Goal: Information Seeking & Learning: Get advice/opinions

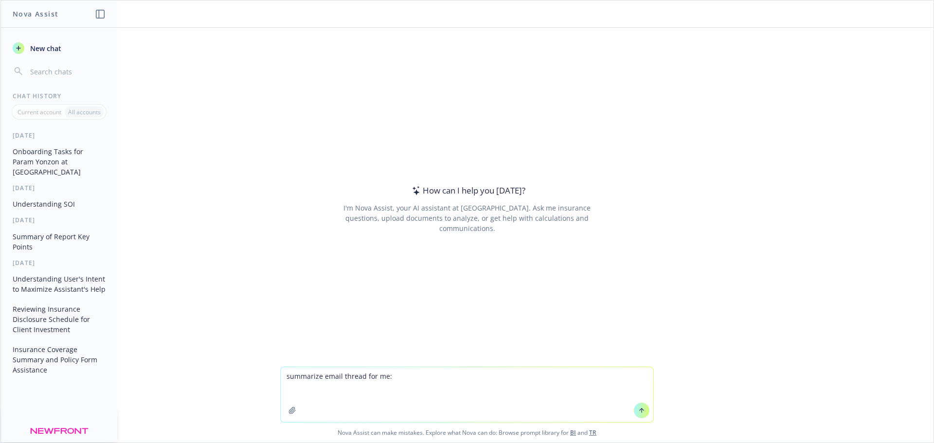
type textarea "summarize email thread for me: From: [PERSON_NAME] <[PERSON_NAME][EMAIL_ADDRESS…"
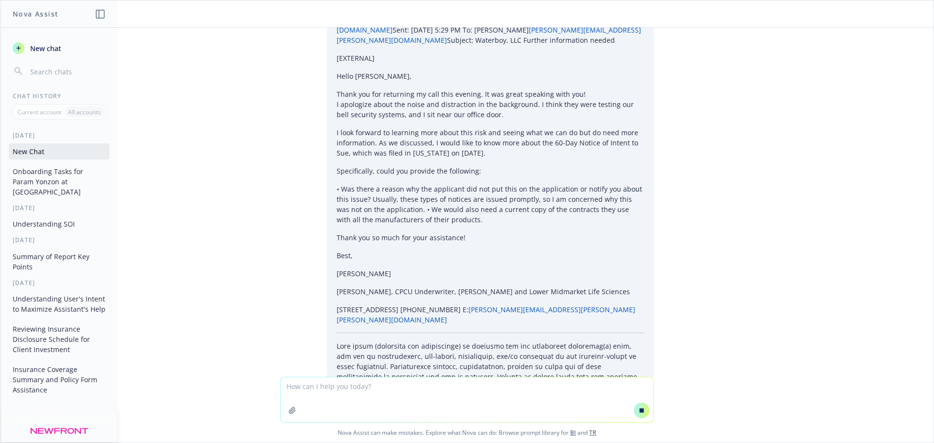
scroll to position [3495, 0]
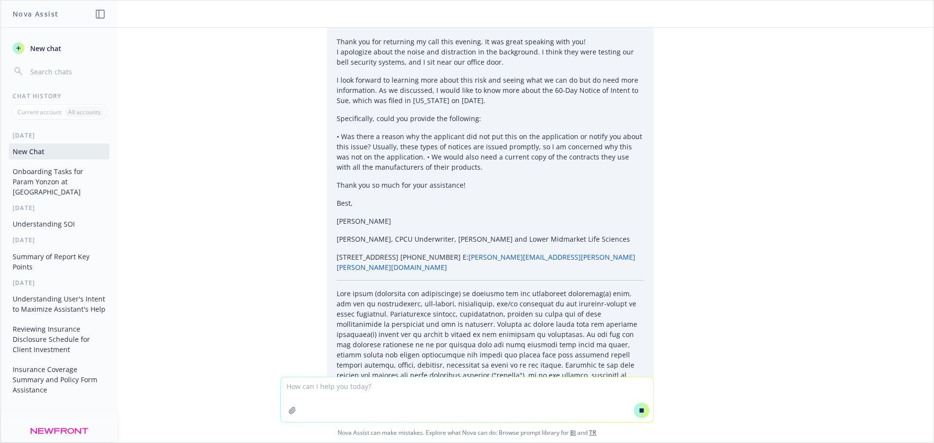
drag, startPoint x: 324, startPoint y: 182, endPoint x: 422, endPoint y: 181, distance: 98.8
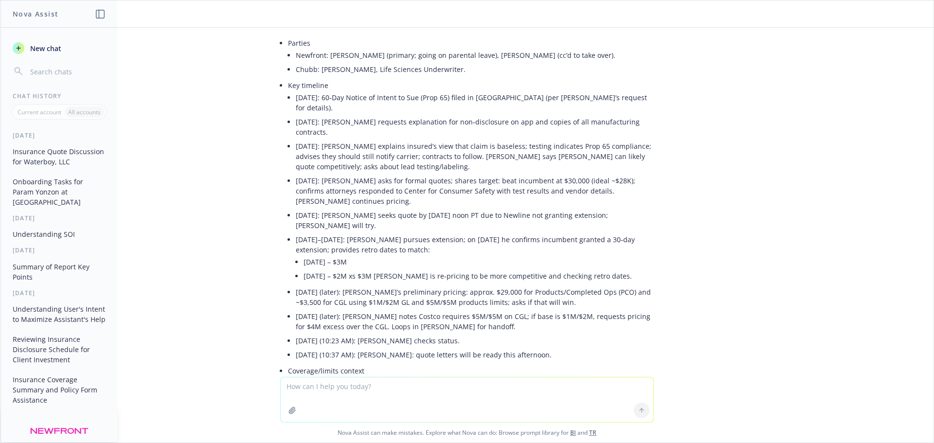
drag, startPoint x: 319, startPoint y: 190, endPoint x: 369, endPoint y: 180, distance: 51.2
click at [363, 180] on ul "Parties Newfront: [PERSON_NAME] (primary; going on parental leave), [PERSON_NAM…" at bounding box center [471, 347] width 366 height 623
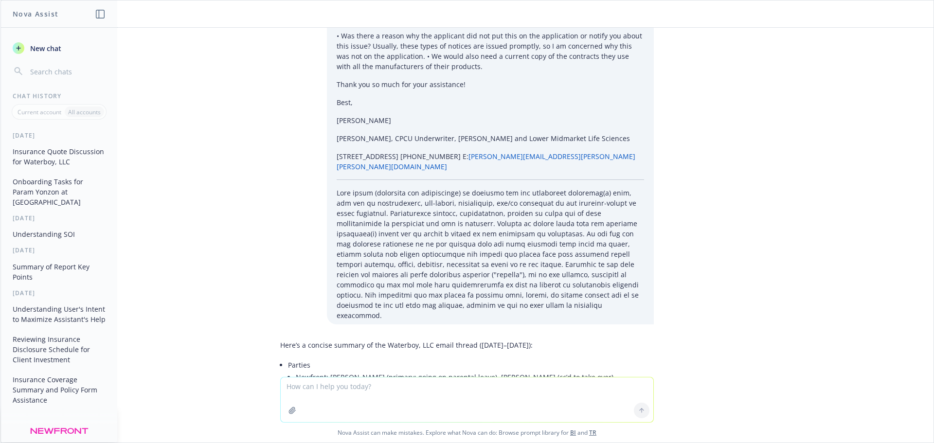
scroll to position [3528, 0]
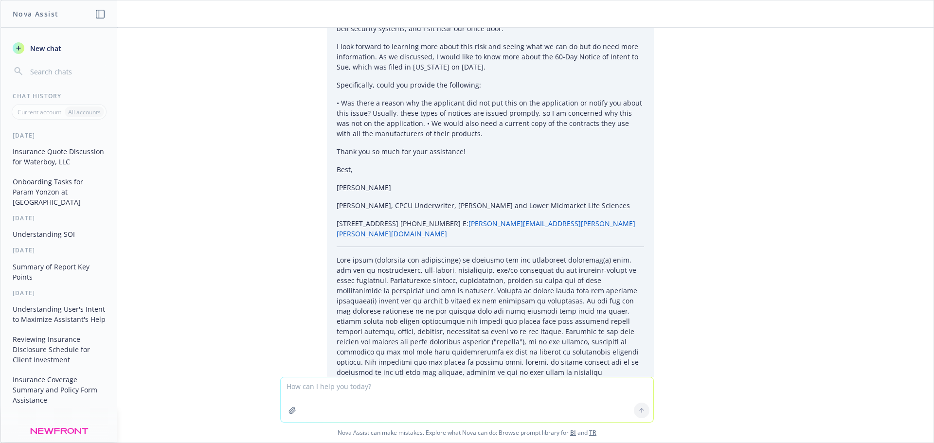
drag, startPoint x: 339, startPoint y: 148, endPoint x: 392, endPoint y: 154, distance: 53.4
drag, startPoint x: 325, startPoint y: 152, endPoint x: 441, endPoint y: 149, distance: 116.8
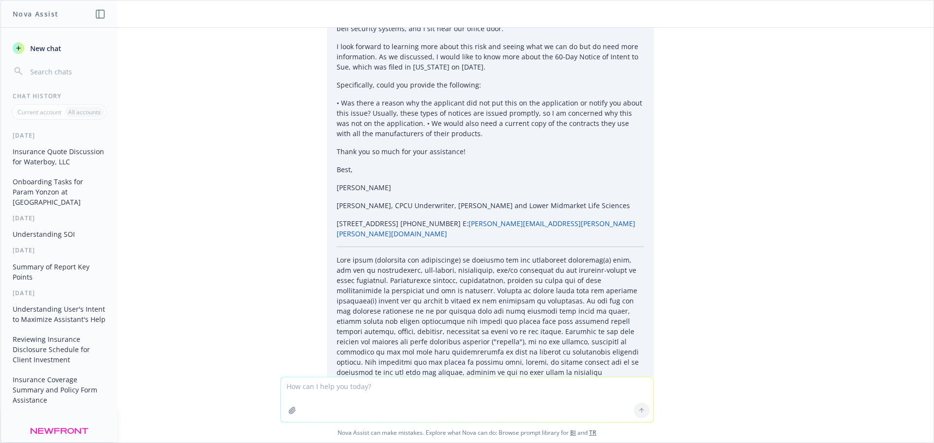
drag, startPoint x: 425, startPoint y: 154, endPoint x: 532, endPoint y: 153, distance: 107.1
drag, startPoint x: 314, startPoint y: 184, endPoint x: 464, endPoint y: 180, distance: 149.5
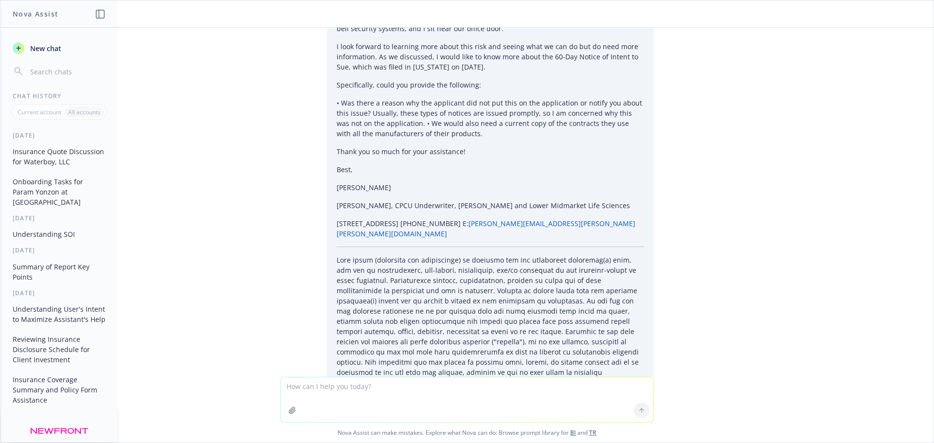
drag, startPoint x: 298, startPoint y: 191, endPoint x: 383, endPoint y: 193, distance: 85.2
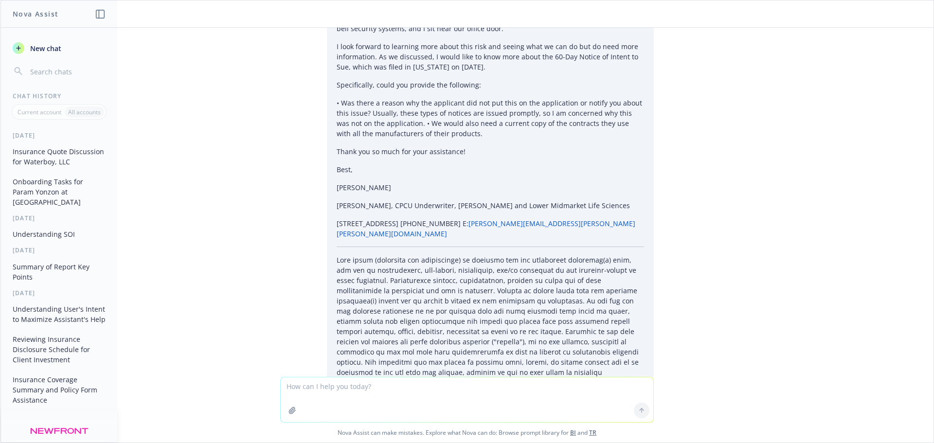
drag, startPoint x: 312, startPoint y: 205, endPoint x: 409, endPoint y: 204, distance: 97.3
drag, startPoint x: 306, startPoint y: 185, endPoint x: 461, endPoint y: 181, distance: 155.3
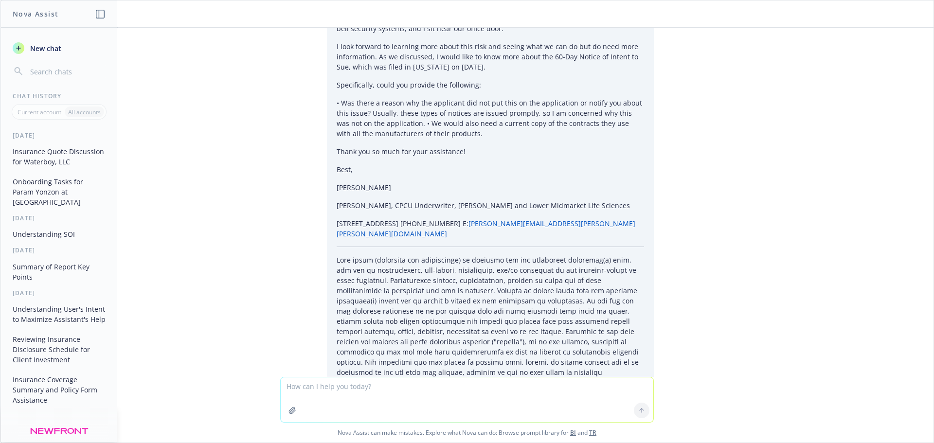
drag, startPoint x: 318, startPoint y: 206, endPoint x: 441, endPoint y: 204, distance: 122.6
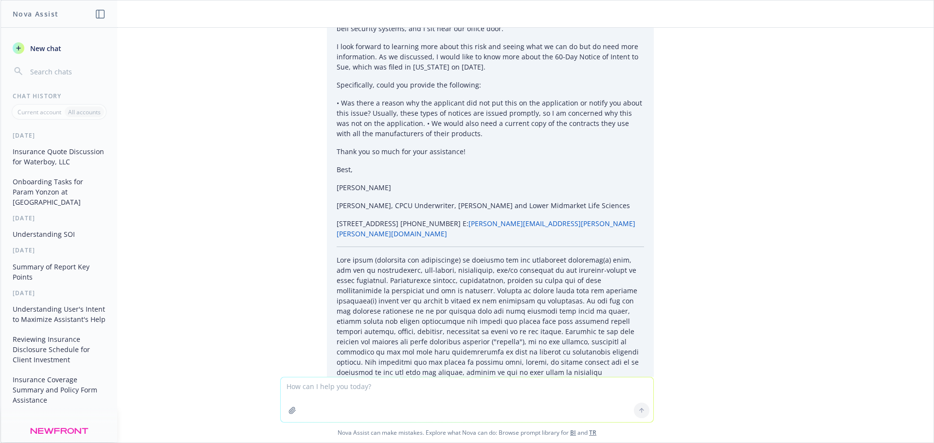
drag, startPoint x: 327, startPoint y: 219, endPoint x: 545, endPoint y: 219, distance: 218.5
drag, startPoint x: 449, startPoint y: 222, endPoint x: 420, endPoint y: 225, distance: 29.3
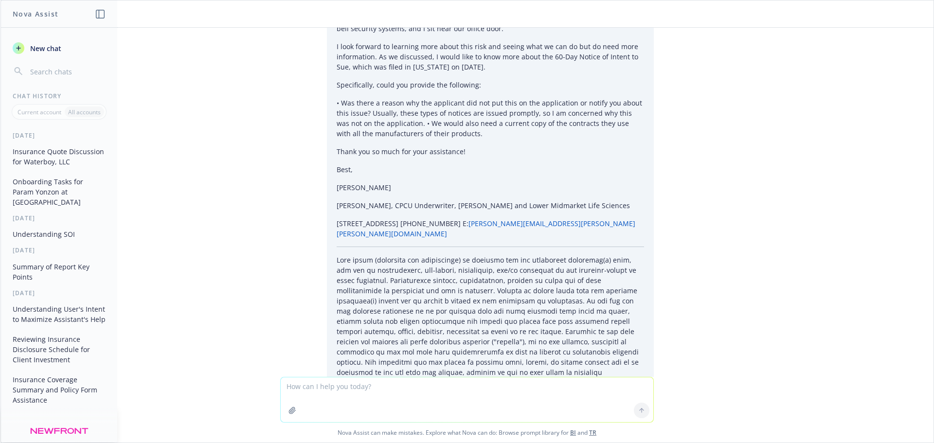
drag, startPoint x: 387, startPoint y: 228, endPoint x: 359, endPoint y: 229, distance: 27.8
drag, startPoint x: 352, startPoint y: 230, endPoint x: 331, endPoint y: 218, distance: 24.6
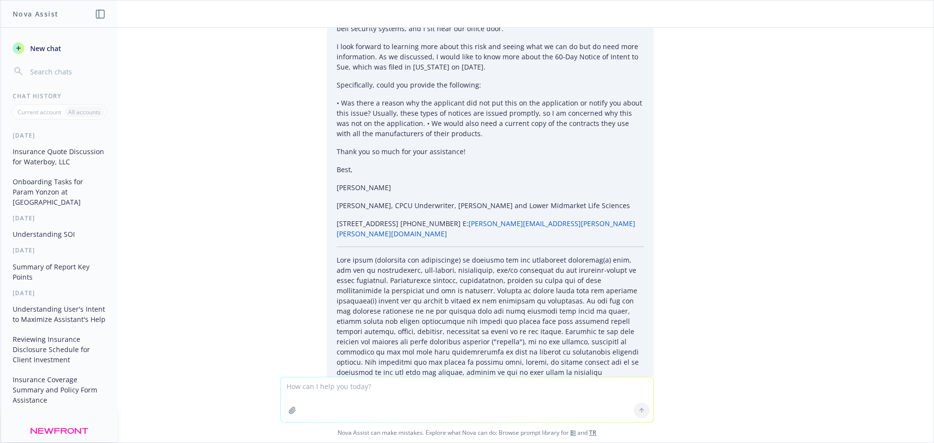
drag, startPoint x: 296, startPoint y: 239, endPoint x: 340, endPoint y: 240, distance: 43.8
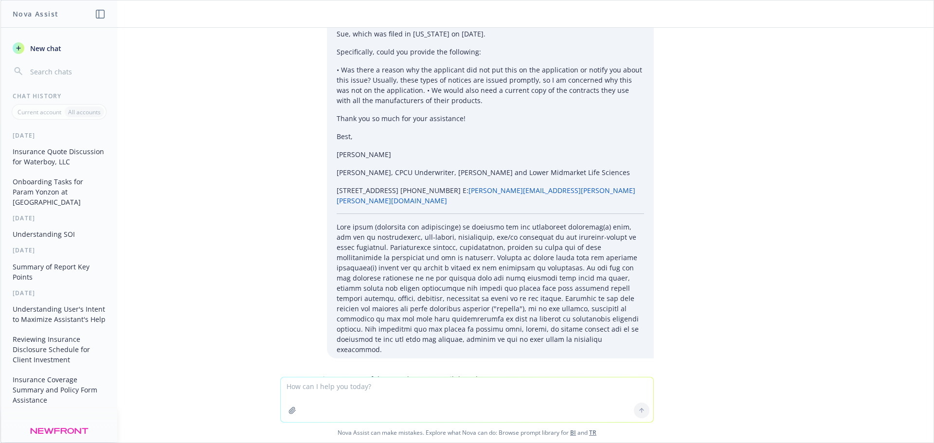
scroll to position [3577, 0]
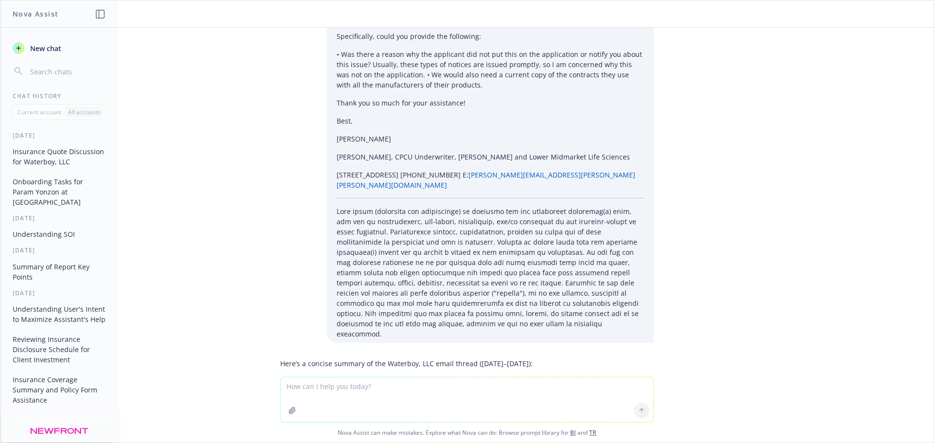
drag, startPoint x: 317, startPoint y: 219, endPoint x: 318, endPoint y: 213, distance: 5.4
drag, startPoint x: 304, startPoint y: 206, endPoint x: 438, endPoint y: 208, distance: 133.4
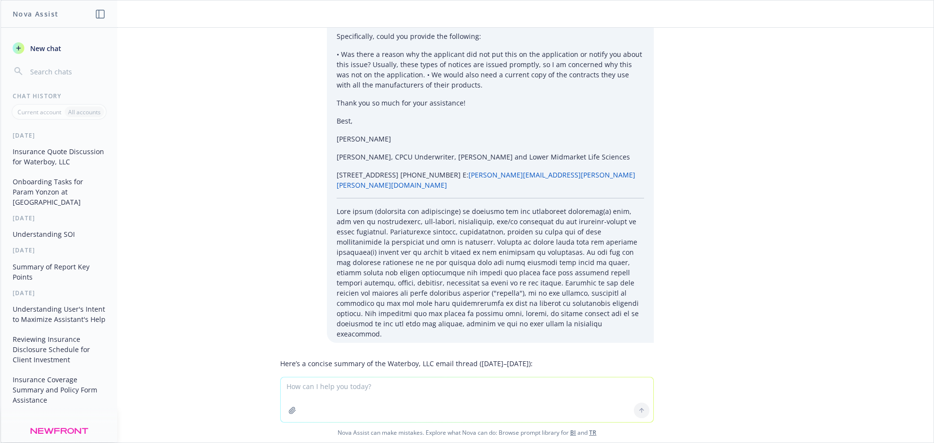
drag, startPoint x: 303, startPoint y: 208, endPoint x: 465, endPoint y: 206, distance: 162.6
drag, startPoint x: 299, startPoint y: 227, endPoint x: 416, endPoint y: 225, distance: 116.8
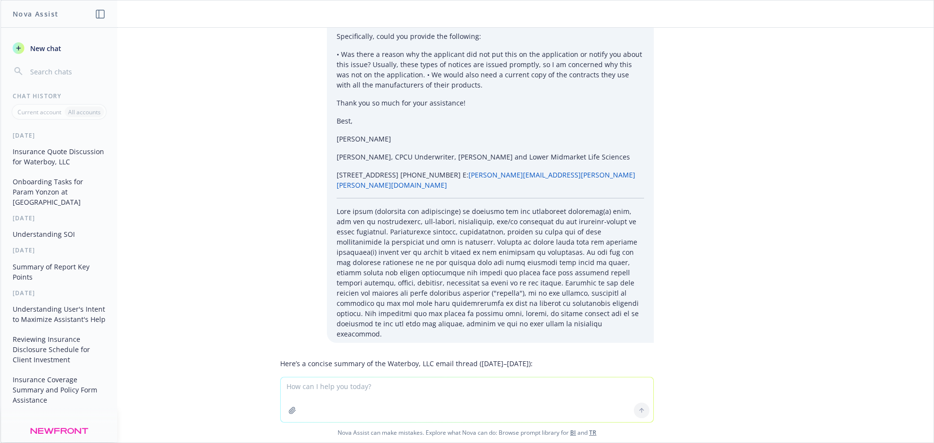
drag, startPoint x: 374, startPoint y: 224, endPoint x: 452, endPoint y: 236, distance: 78.3
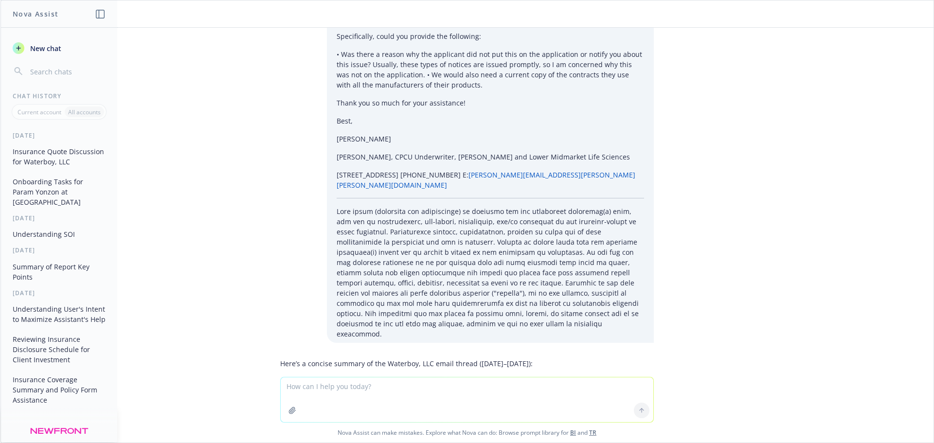
drag, startPoint x: 335, startPoint y: 246, endPoint x: 425, endPoint y: 255, distance: 90.5
drag, startPoint x: 312, startPoint y: 258, endPoint x: 445, endPoint y: 253, distance: 133.5
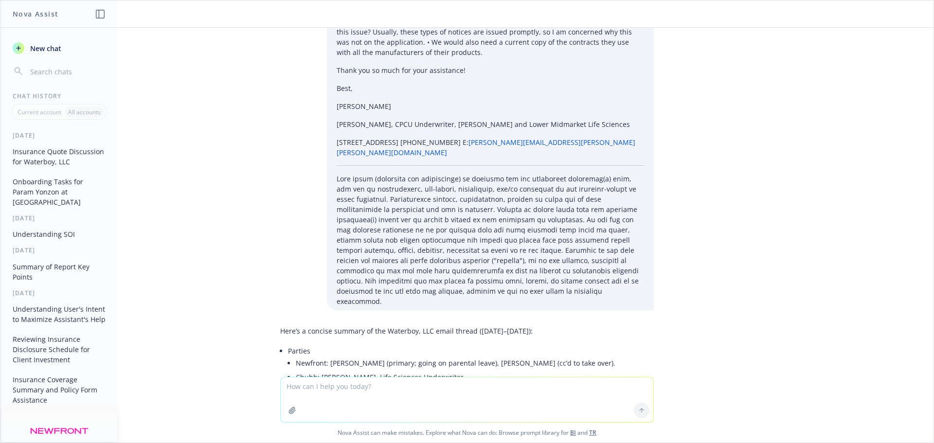
scroll to position [3626, 0]
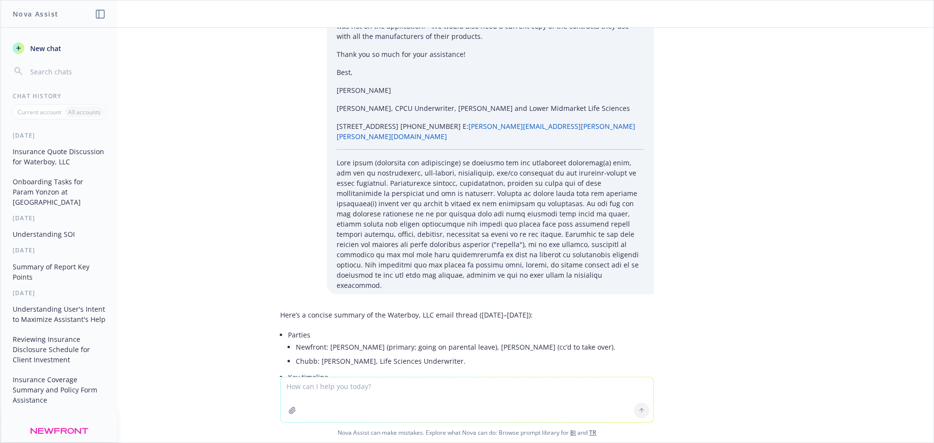
drag, startPoint x: 408, startPoint y: 235, endPoint x: 429, endPoint y: 255, distance: 28.6
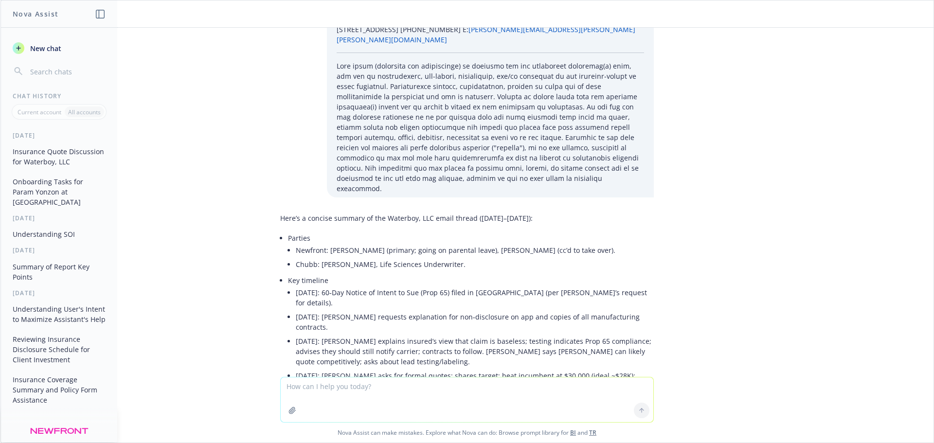
scroll to position [3723, 0]
drag, startPoint x: 355, startPoint y: 143, endPoint x: 365, endPoint y: 195, distance: 53.0
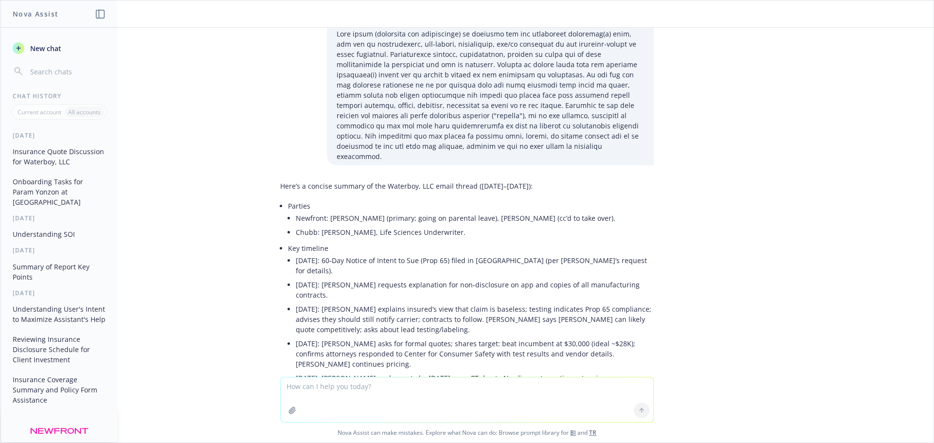
scroll to position [3772, 0]
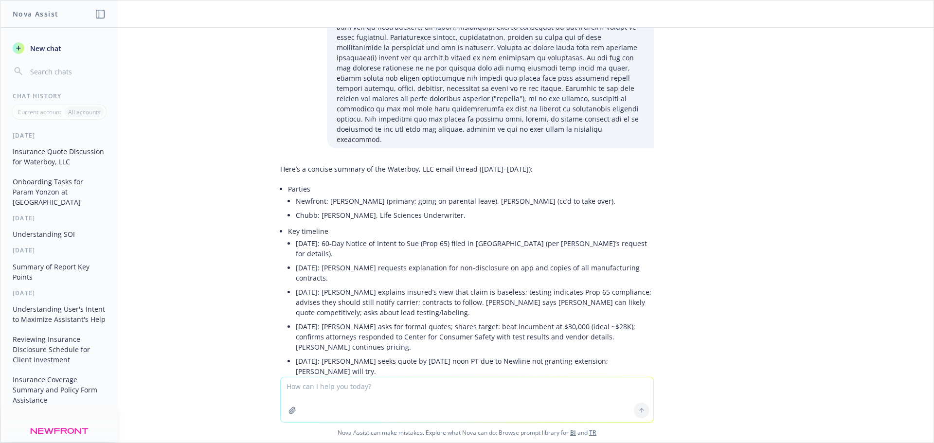
drag, startPoint x: 353, startPoint y: 120, endPoint x: 421, endPoint y: 160, distance: 79.2
drag, startPoint x: 381, startPoint y: 144, endPoint x: 403, endPoint y: 172, distance: 35.3
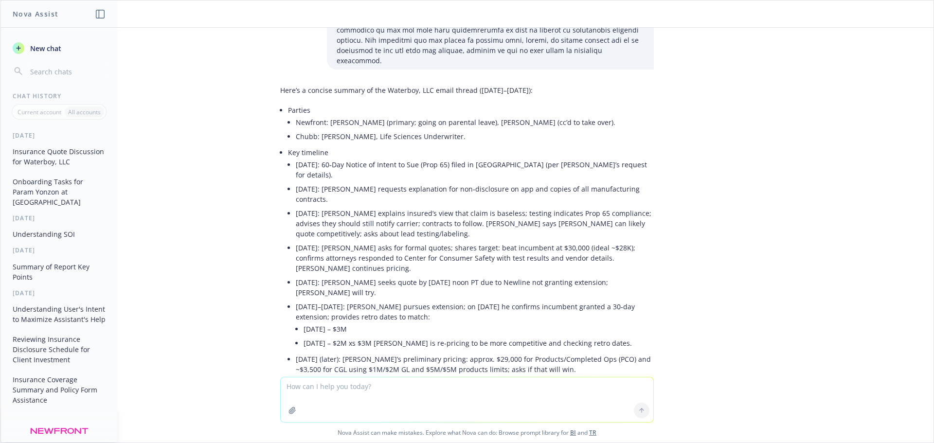
scroll to position [3869, 0]
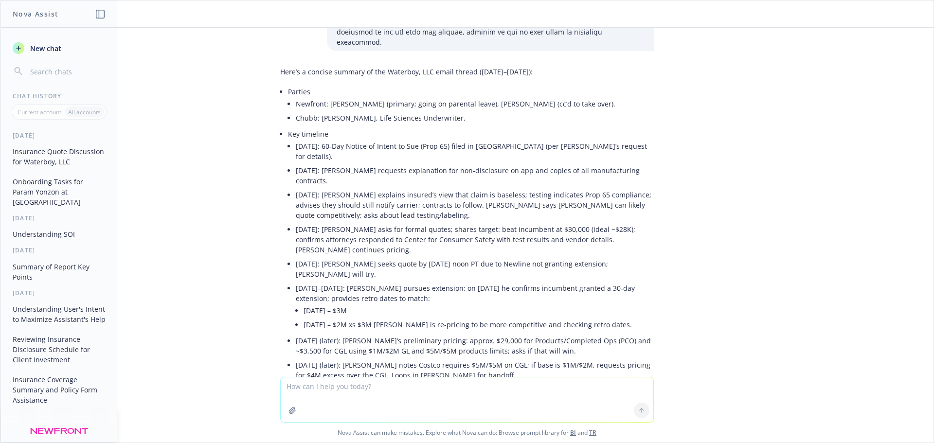
drag, startPoint x: 315, startPoint y: 82, endPoint x: 336, endPoint y: 113, distance: 37.3
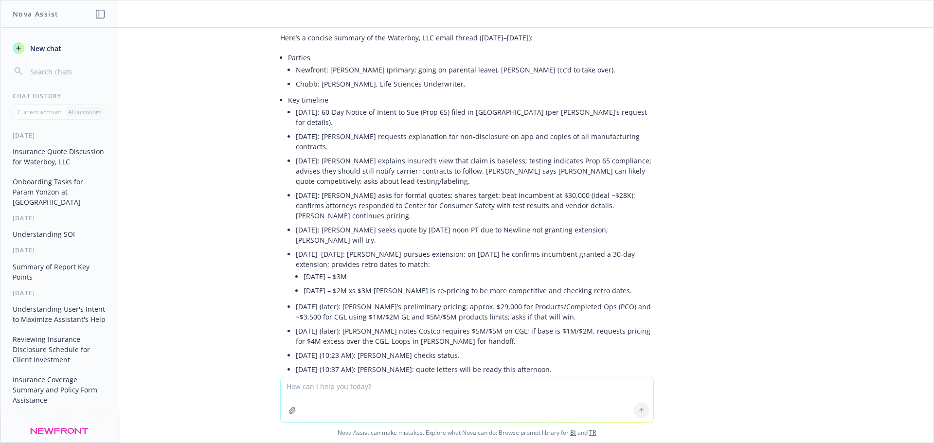
scroll to position [3918, 0]
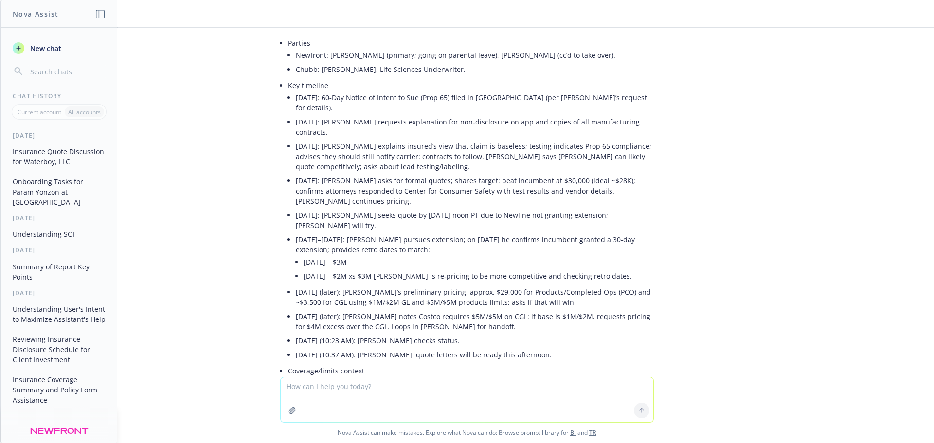
drag, startPoint x: 297, startPoint y: 112, endPoint x: 331, endPoint y: 223, distance: 116.1
click at [330, 226] on ul "Parties Newfront: [PERSON_NAME] (primary; going on parental leave), [PERSON_NAM…" at bounding box center [471, 347] width 366 height 623
click at [240, 119] on div "summarize email thread for me: From: [PERSON_NAME] [PERSON_NAME][EMAIL_ADDRESS]…" at bounding box center [466, 202] width 933 height 349
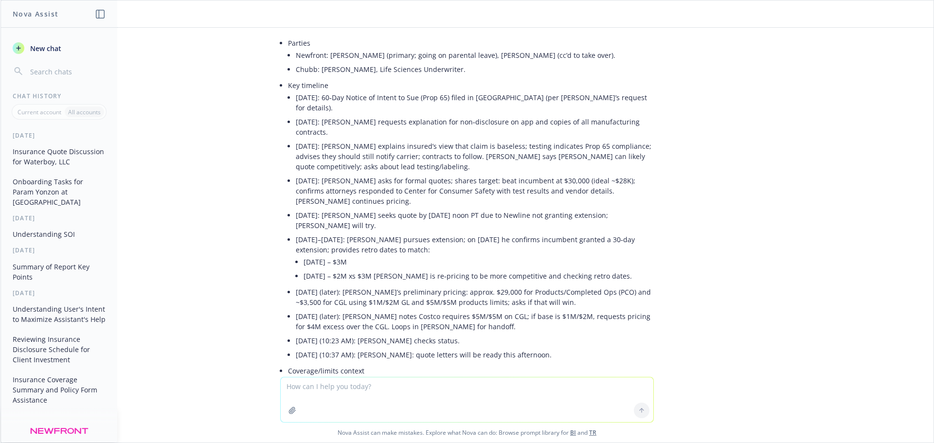
drag, startPoint x: 291, startPoint y: 142, endPoint x: 347, endPoint y: 253, distance: 123.8
click at [351, 236] on ul "Parties Newfront: [PERSON_NAME] (primary; going on parental leave), [PERSON_NAM…" at bounding box center [471, 347] width 366 height 623
drag, startPoint x: 359, startPoint y: 256, endPoint x: 369, endPoint y: 250, distance: 12.0
click at [359, 255] on div "Here’s a concise summary of the Waterboy, LLC email thread ([DATE]–[DATE]): Par…" at bounding box center [467, 379] width 374 height 731
drag, startPoint x: 326, startPoint y: 234, endPoint x: 317, endPoint y: 203, distance: 31.8
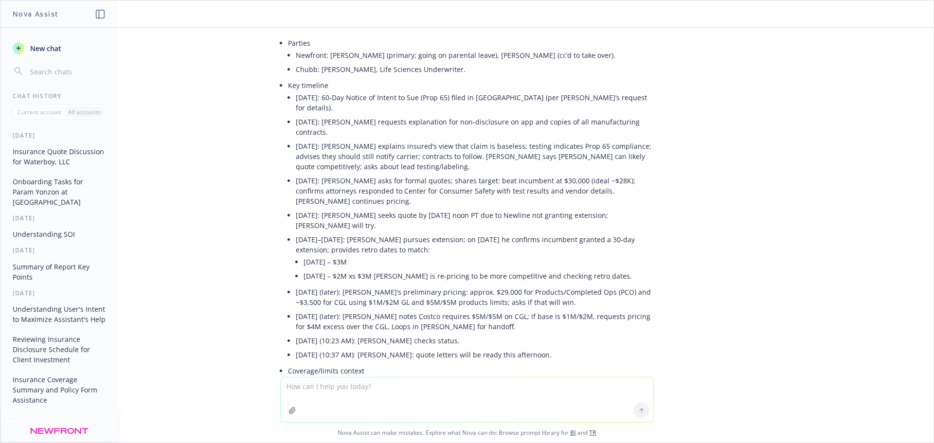
drag, startPoint x: 304, startPoint y: 275, endPoint x: 297, endPoint y: 278, distance: 7.4
click at [303, 275] on div "Here’s a concise summary of the Waterboy, LLC email thread ([DATE]–[DATE]): Par…" at bounding box center [467, 379] width 374 height 731
drag, startPoint x: 287, startPoint y: 279, endPoint x: 425, endPoint y: 280, distance: 138.7
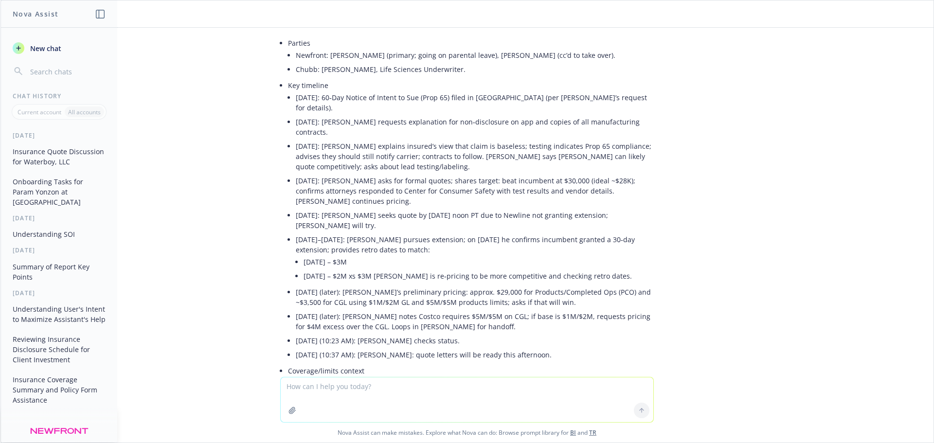
click at [385, 381] on textarea at bounding box center [467, 400] width 373 height 45
paste textarea "Lore ipsumdolo Sita, Co ad elit sed doeiusm tempor incididun? U’l etdo magnaali…"
type textarea "lore ipsu dolorsi am consect adipis: Elit seddoeius Temp, In ut labo etd magnaa…"
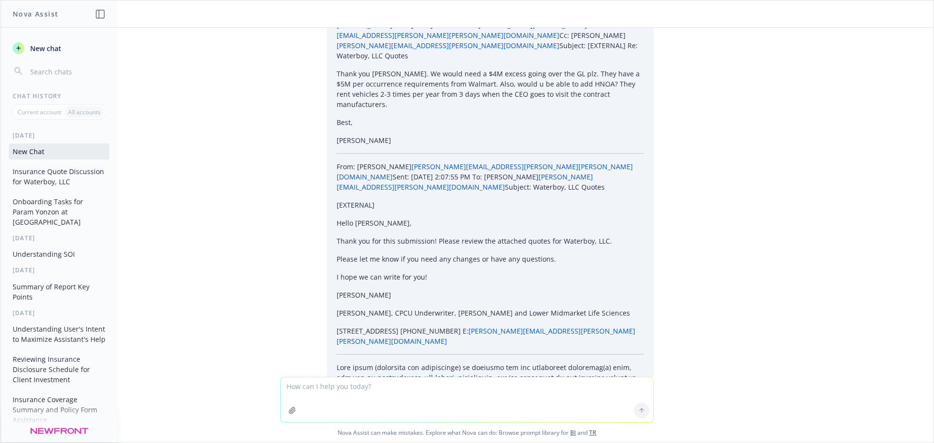
scroll to position [5275, 0]
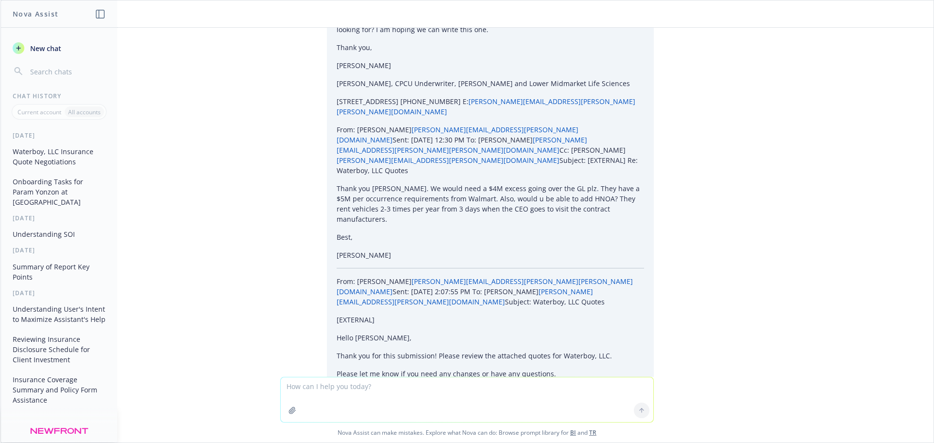
drag, startPoint x: 321, startPoint y: 123, endPoint x: 420, endPoint y: 157, distance: 105.0
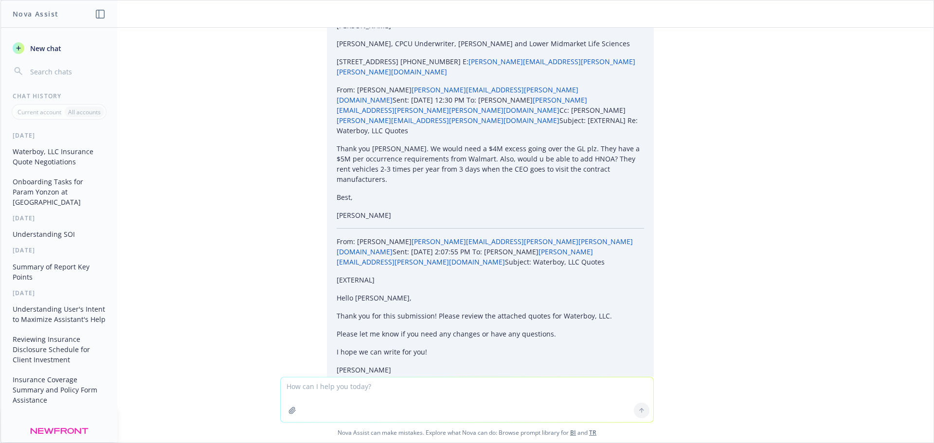
scroll to position [5390, 0]
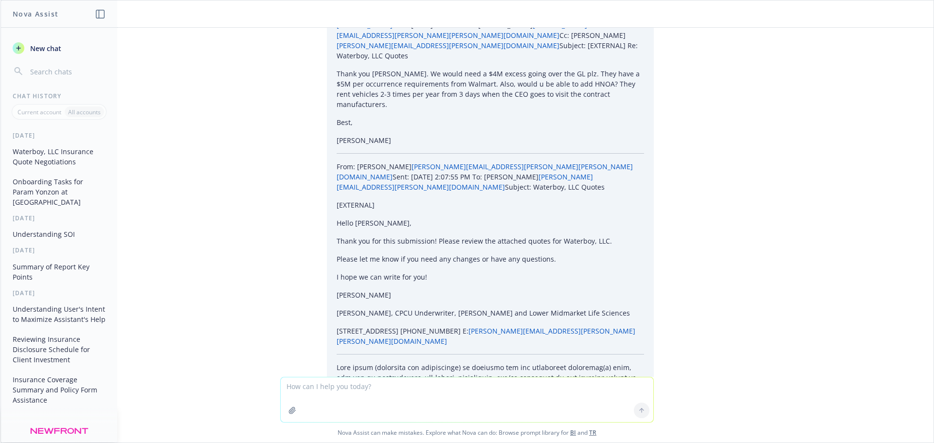
drag, startPoint x: 294, startPoint y: 272, endPoint x: 475, endPoint y: 308, distance: 184.5
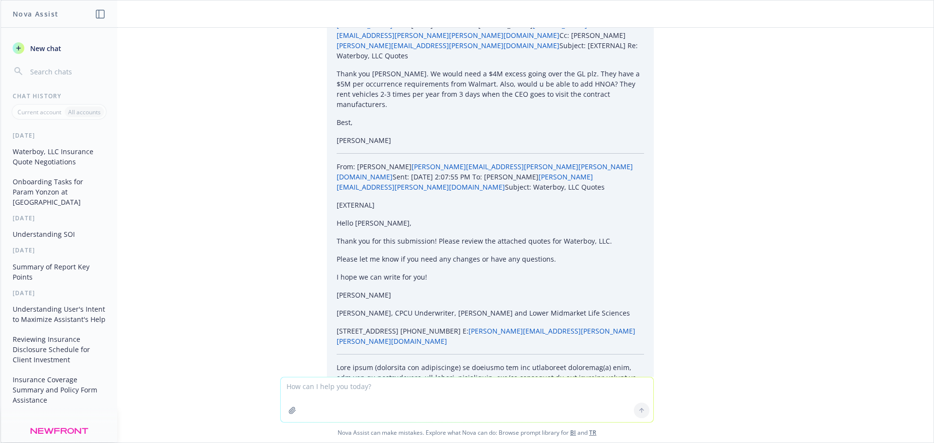
drag, startPoint x: 599, startPoint y: 317, endPoint x: 368, endPoint y: 248, distance: 241.4
drag, startPoint x: 382, startPoint y: 146, endPoint x: 409, endPoint y: 180, distance: 42.6
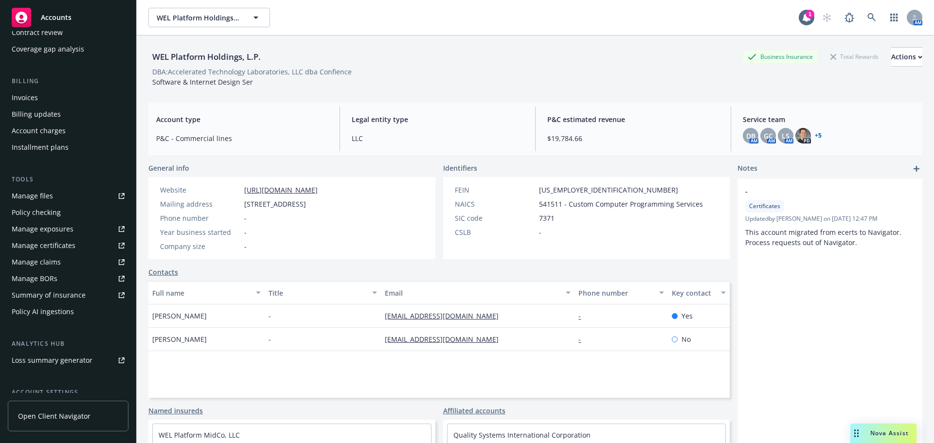
scroll to position [195, 0]
